Goal: Obtain resource: Obtain resource

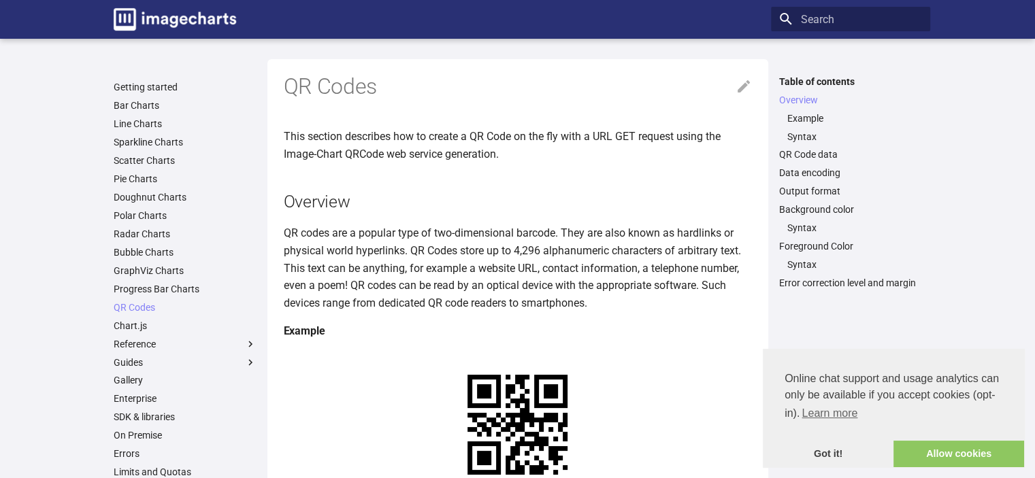
scroll to position [295, 0]
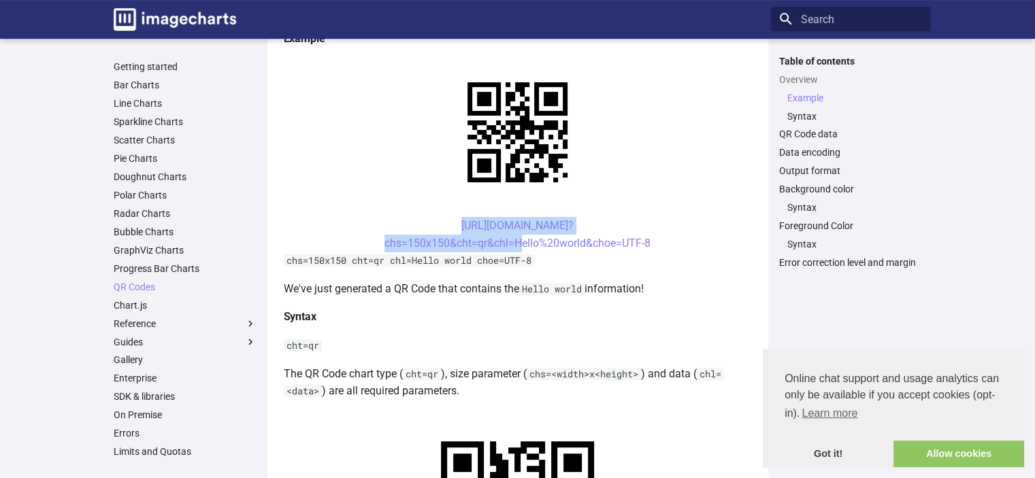
drag, startPoint x: 433, startPoint y: 95, endPoint x: 516, endPoint y: 121, distance: 87.2
copy link "[URL][DOMAIN_NAME]? chs=150x150&cht=qr&chl="
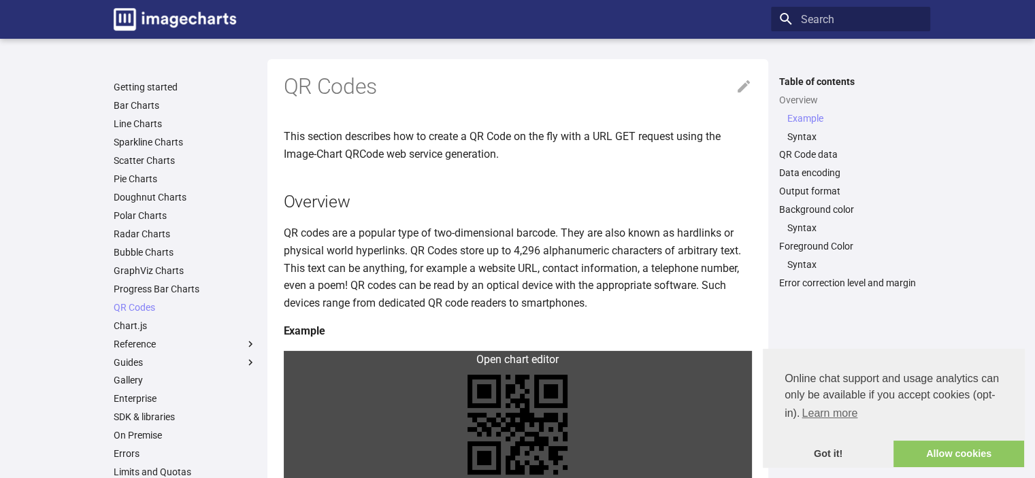
scroll to position [295, 0]
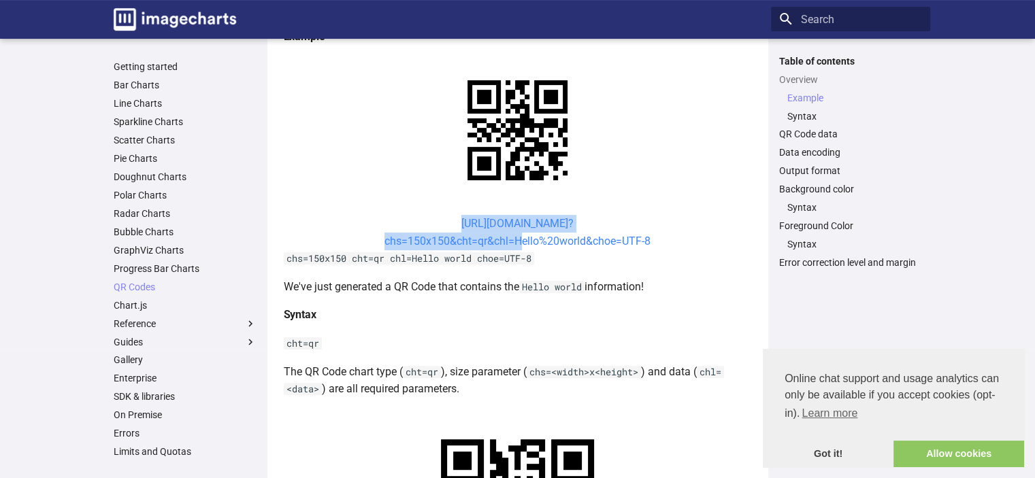
drag, startPoint x: 434, startPoint y: 223, endPoint x: 514, endPoint y: 244, distance: 83.2
click at [514, 244] on center "https://image-charts.com/chart? chs=150x150&cht=qr&chl=Hello%20world&choe=UTF-8" at bounding box center [518, 232] width 468 height 35
copy link "[URL][DOMAIN_NAME]? chs=150x150&cht=qr&chl="
